Goal: Information Seeking & Learning: Find specific fact

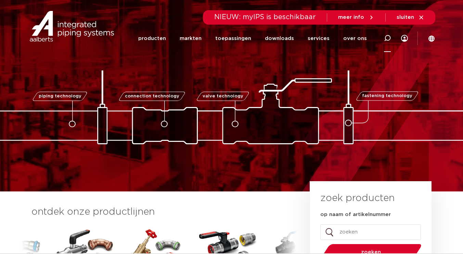
click at [386, 38] on icon at bounding box center [387, 38] width 7 height 7
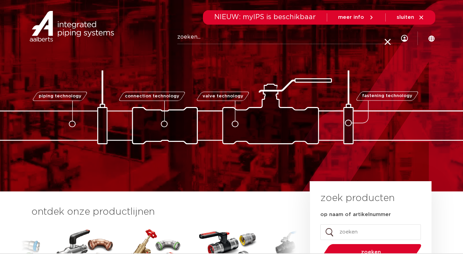
paste input "123460391"
type input "123460391"
click button "Zoeken" at bounding box center [0, 0] width 0 height 0
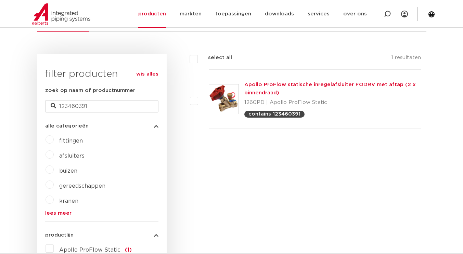
click at [304, 86] on link "Apollo ProFlow statische inregelafsluiter FODRV met aftap (2 x binnendraad)" at bounding box center [329, 88] width 171 height 13
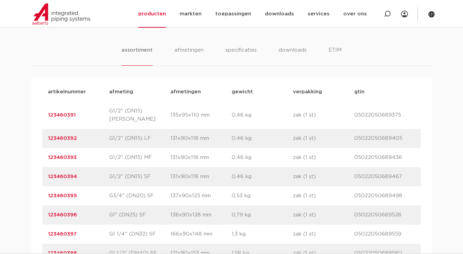
scroll to position [439, 0]
